Goal: Check status: Check status

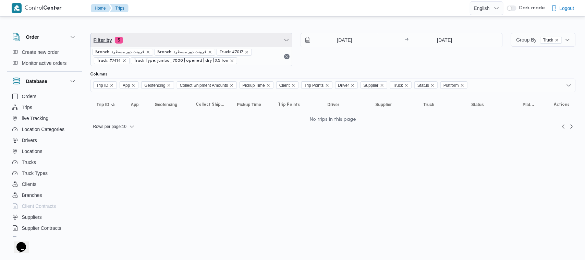
click at [266, 41] on span "Filter by 5" at bounding box center [192, 40] width 202 height 14
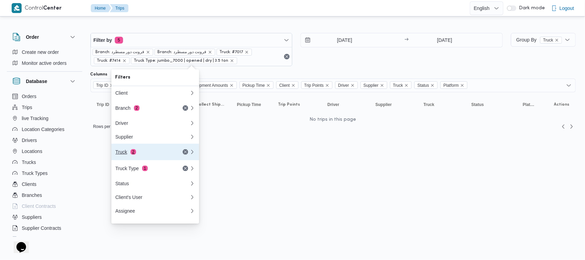
click at [129, 155] on div "Truck 2" at bounding box center [145, 151] width 58 height 5
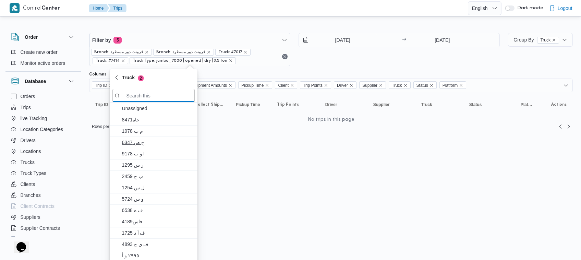
paste input "قوف8159"
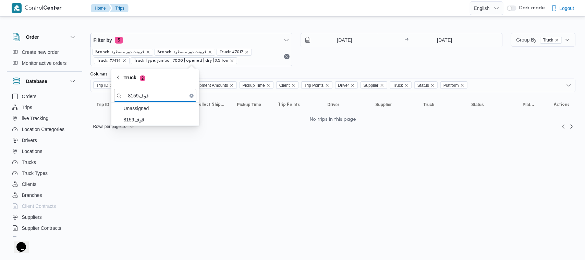
type input "قوف8159"
click at [139, 125] on button "قوف8159" at bounding box center [155, 119] width 88 height 11
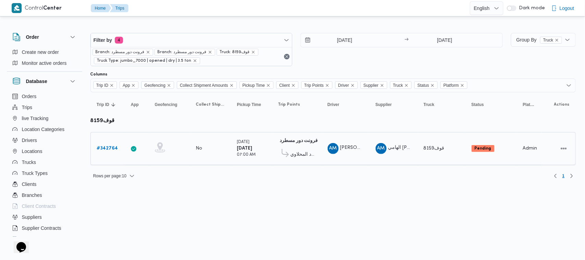
drag, startPoint x: 165, startPoint y: 200, endPoint x: 90, endPoint y: 152, distance: 88.9
click at [161, 197] on html "Control Center Home Trips English عربي Dark mode Logout Order Create new order …" at bounding box center [292, 130] width 585 height 260
click at [97, 148] on b "# 342764" at bounding box center [107, 148] width 21 height 4
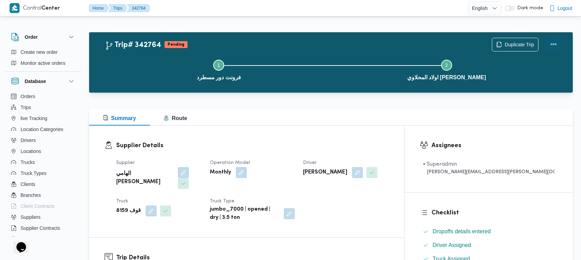
click at [556, 41] on button "Actions" at bounding box center [554, 44] width 14 height 14
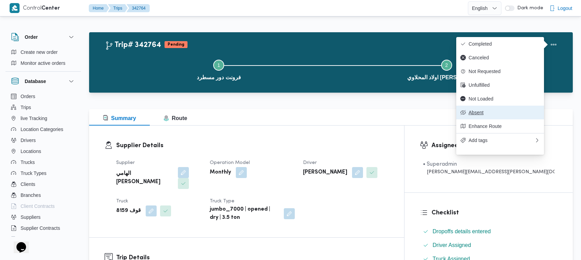
click at [480, 115] on span "Absent" at bounding box center [504, 112] width 71 height 5
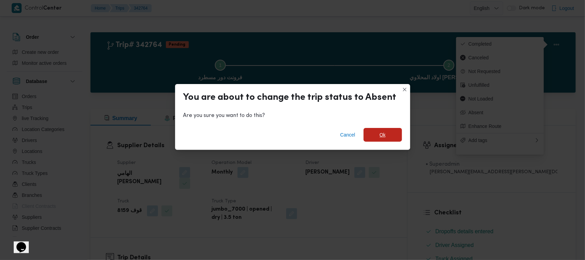
click at [375, 137] on span "Ok" at bounding box center [383, 135] width 38 height 14
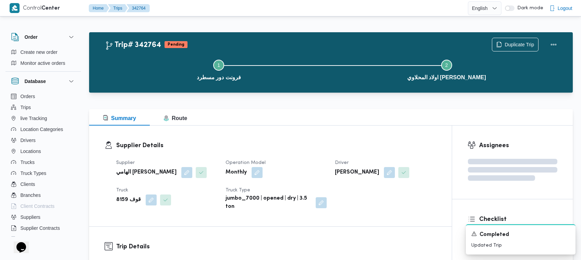
scroll to position [227, 0]
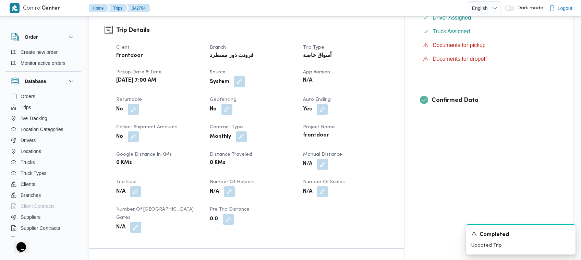
click at [245, 76] on button "button" at bounding box center [239, 81] width 11 height 11
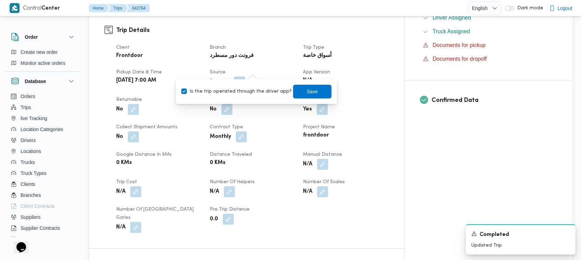
click at [250, 91] on label "Is the trip operated through the driver app?" at bounding box center [236, 91] width 110 height 8
checkbox input "false"
click at [293, 89] on span "Save" at bounding box center [312, 91] width 38 height 14
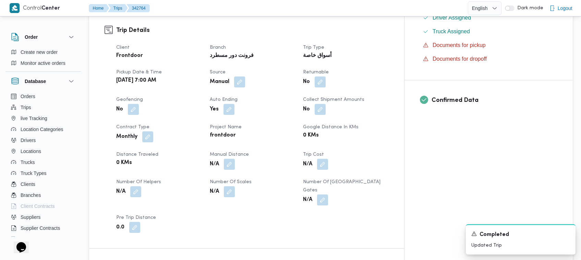
scroll to position [455, 0]
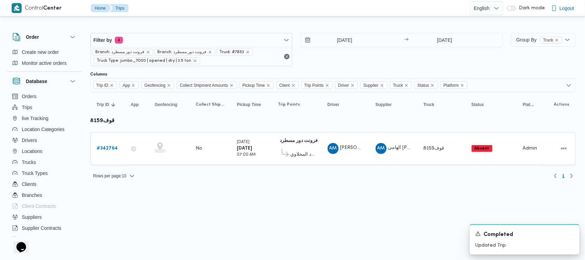
click at [201, 189] on html "Control Center Home Trips English عربي Dark mode Logout Order Create new order …" at bounding box center [292, 130] width 585 height 260
click at [261, 219] on html "Control Center Home Trips English عربي Dark mode Logout Order Create new order …" at bounding box center [292, 130] width 585 height 260
